Goal: Find specific fact: Find specific fact

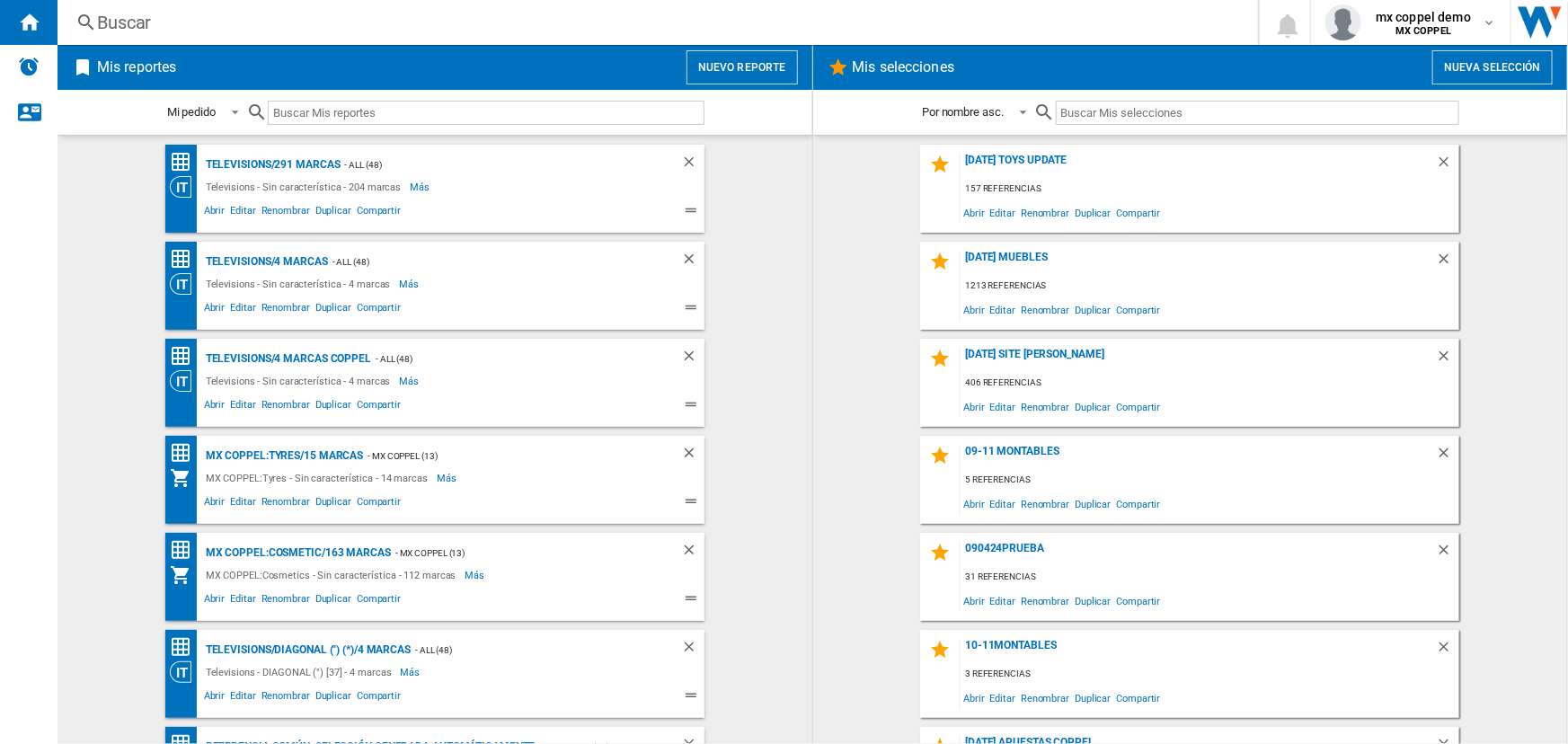
click at [710, 15] on div "Buscar" at bounding box center [654, 22] width 1114 height 26
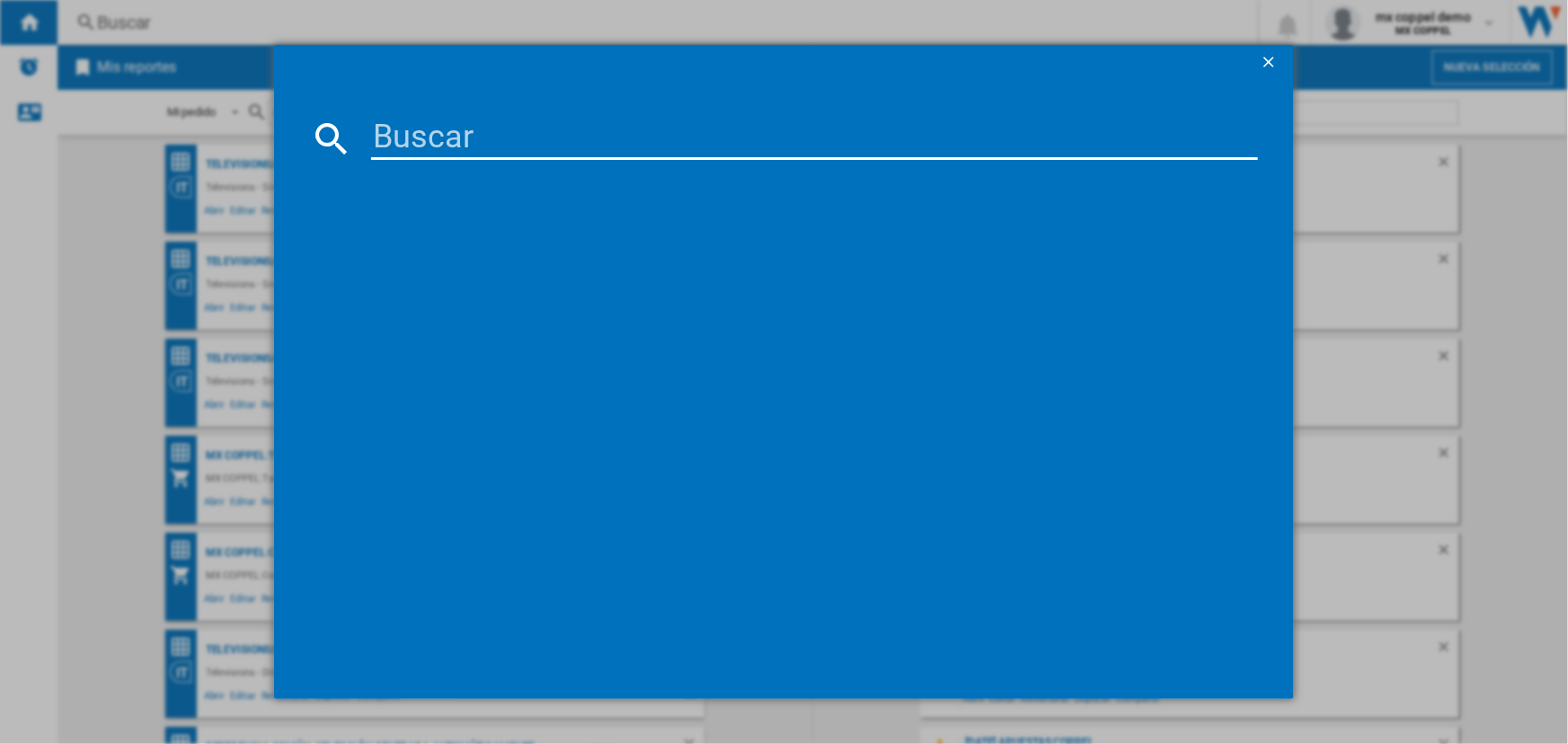
click at [681, 141] on input at bounding box center [814, 138] width 886 height 44
paste input "793427"
type input "7934272"
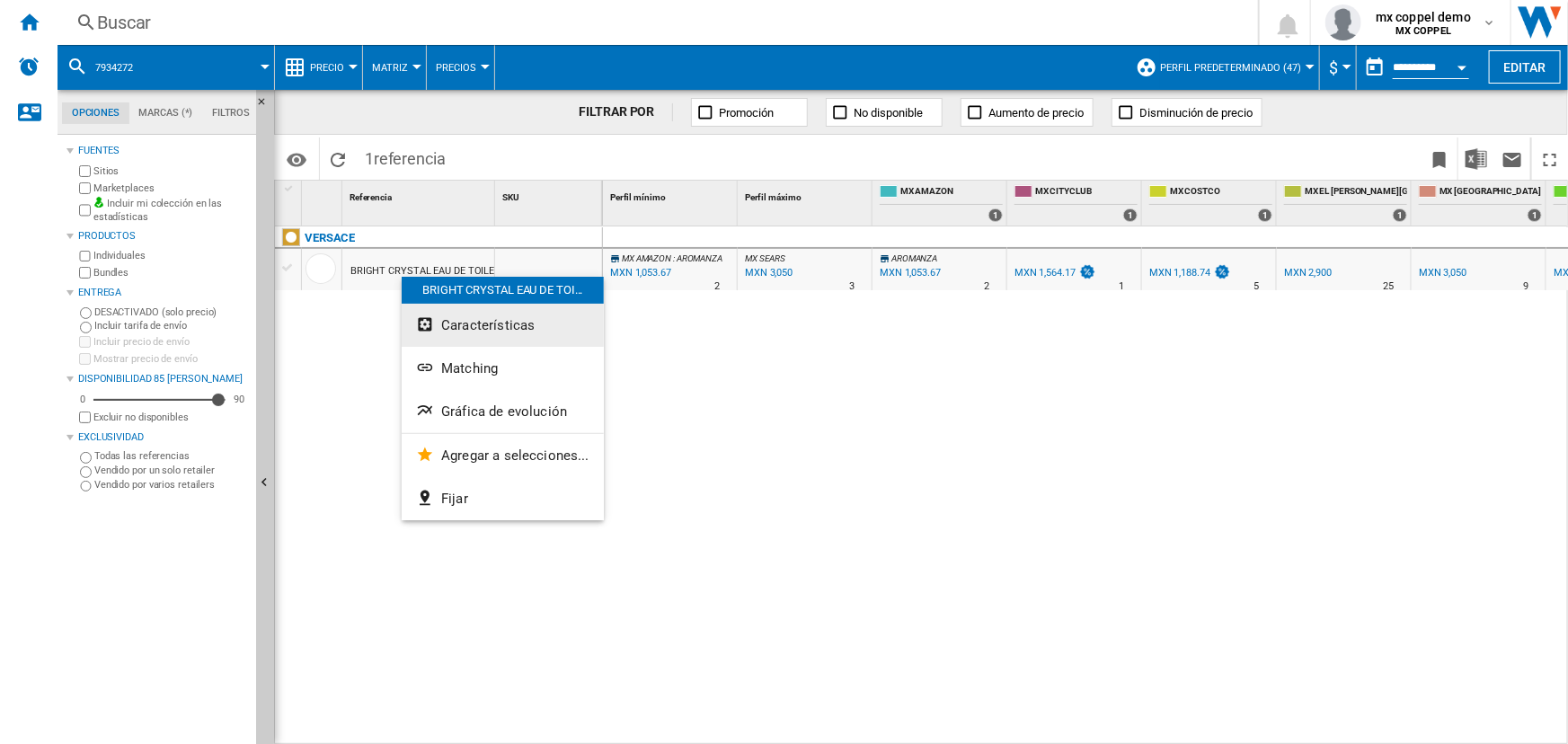
click at [453, 326] on span "Características" at bounding box center [487, 325] width 94 height 16
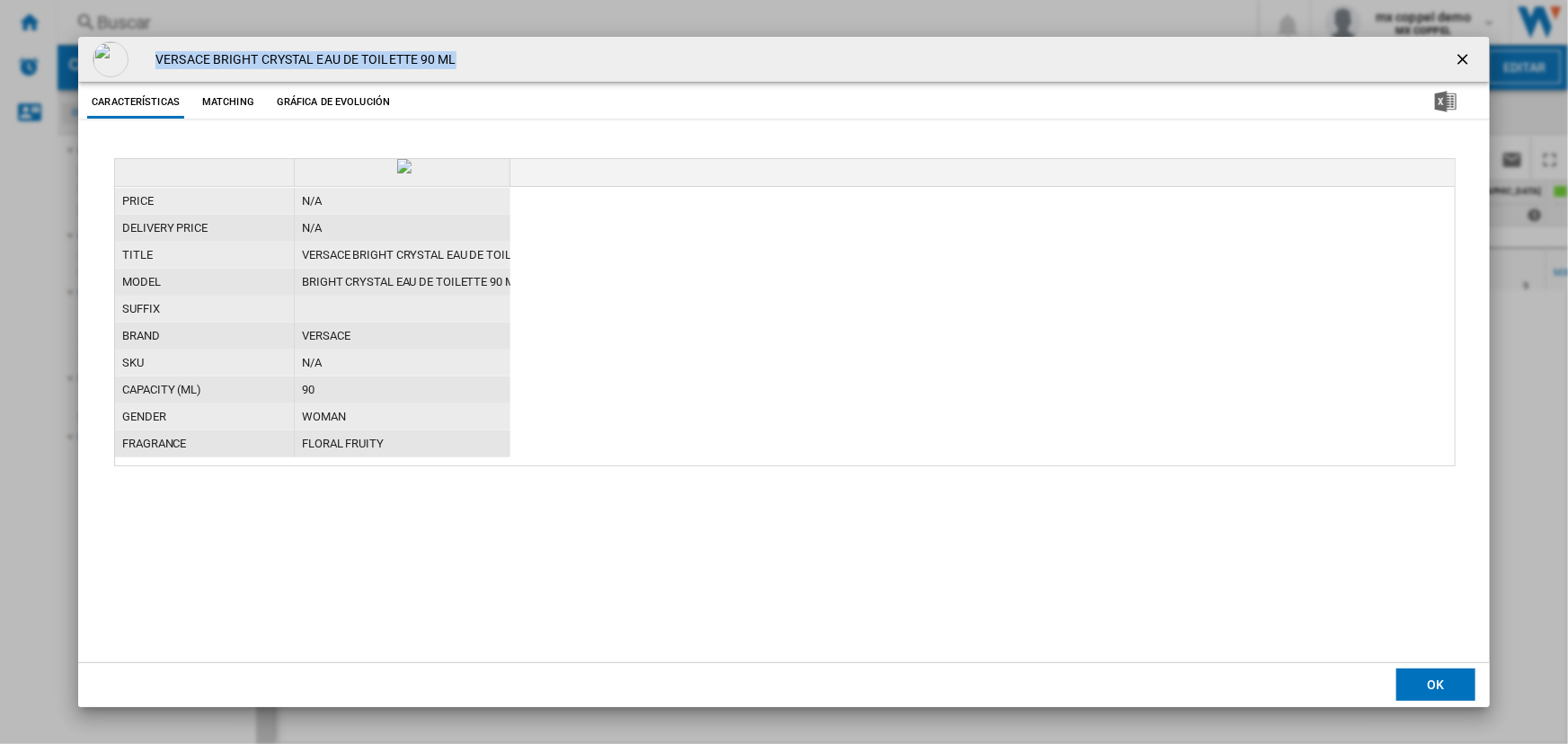
drag, startPoint x: 155, startPoint y: 56, endPoint x: 584, endPoint y: 53, distance: 429.0
click at [584, 53] on div "VERSACE BRIGHT CRYSTAL EAU DE TOILETTE 90 ML" at bounding box center [784, 59] width 1412 height 44
copy h4 "VERSACE BRIGHT CRYSTAL EAU DE TOILETTE 90 ML"
click at [1459, 53] on ng-md-icon "getI18NText('BUTTONS.CLOSE_DIALOG')" at bounding box center [1464, 61] width 22 height 22
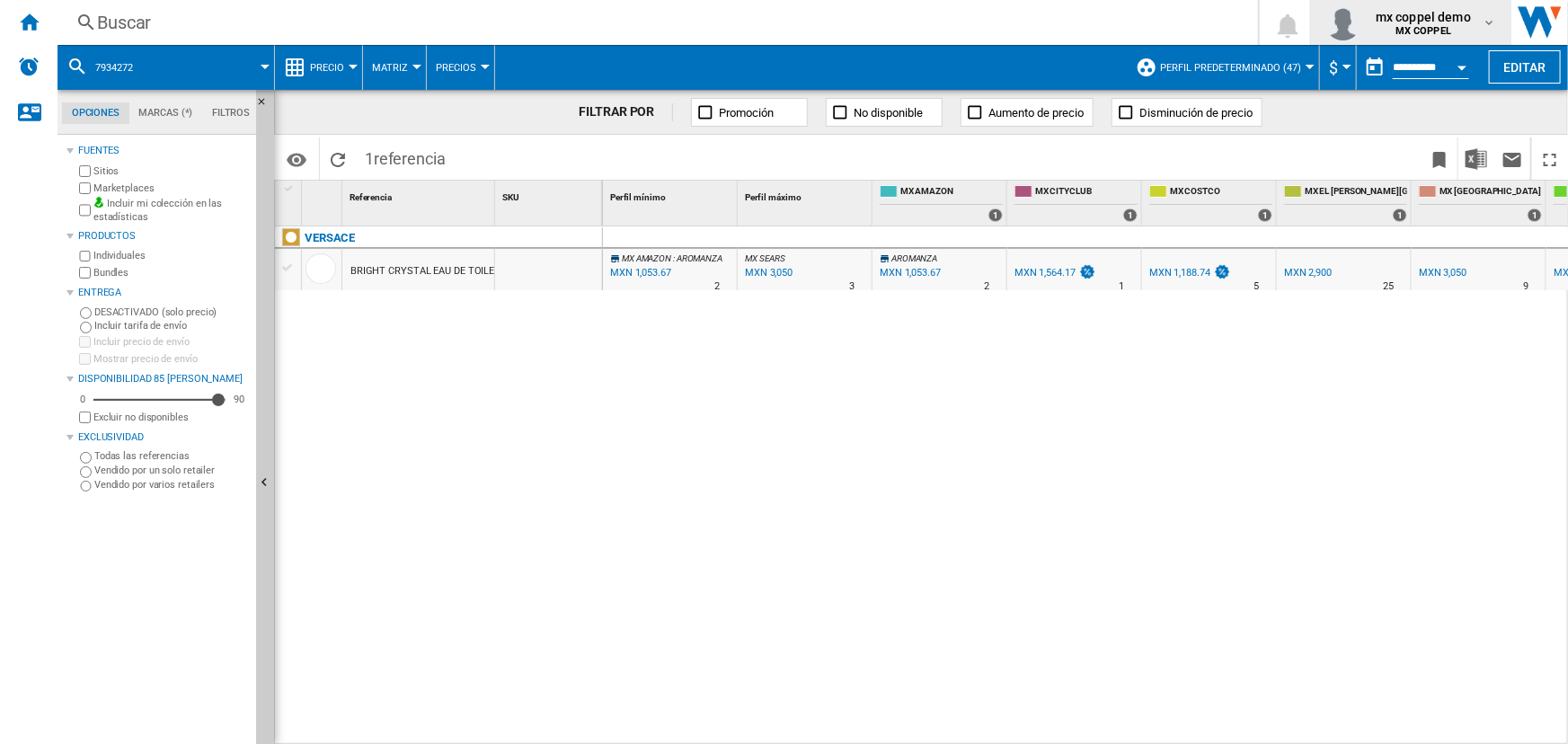
click at [1463, 14] on span "mx coppel demo" at bounding box center [1423, 17] width 96 height 18
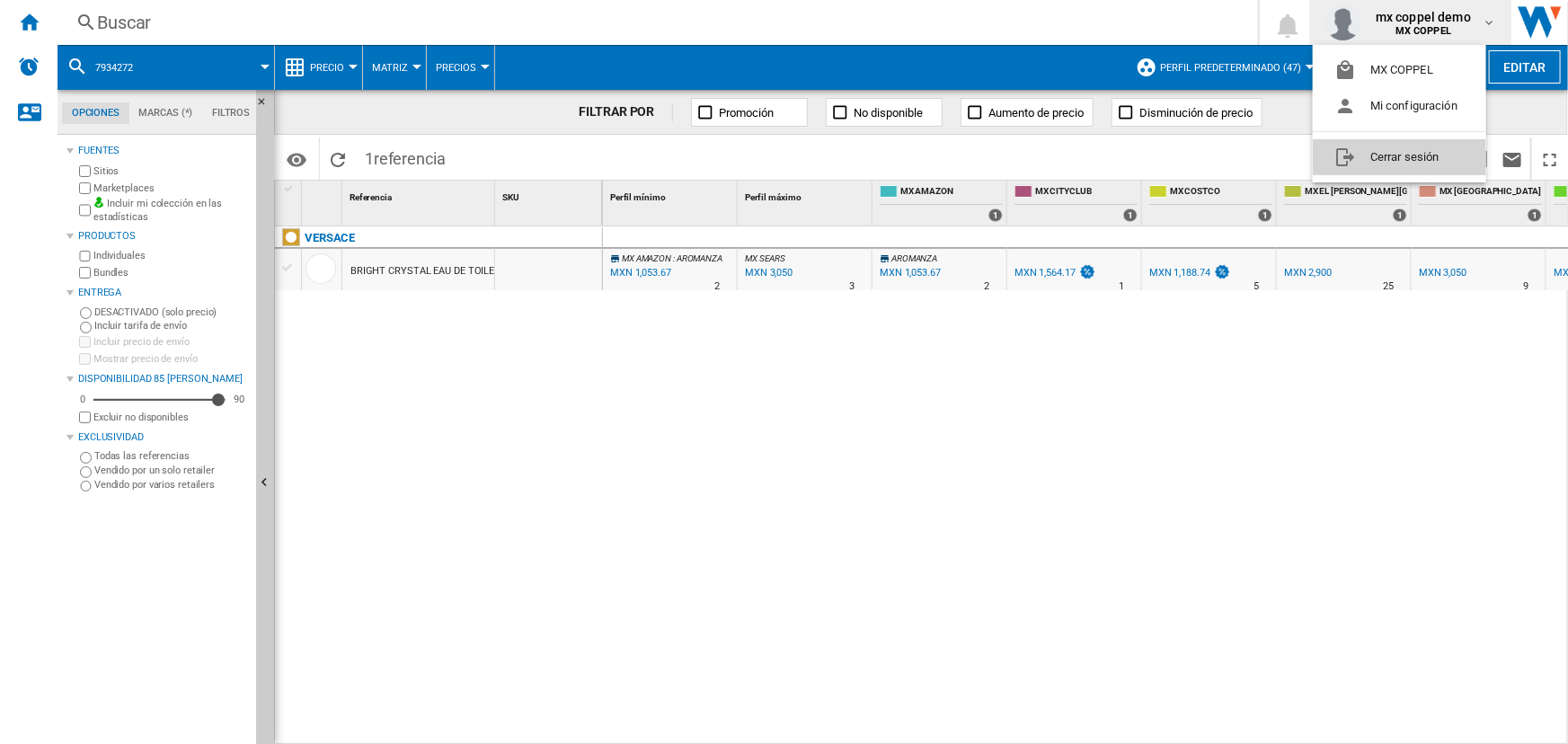
click at [1415, 152] on button "Cerrar sesión" at bounding box center [1399, 157] width 173 height 36
